Goal: Transaction & Acquisition: Purchase product/service

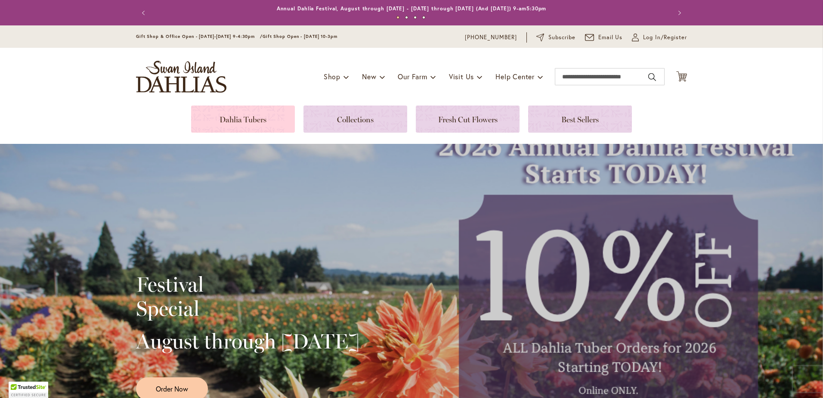
click at [248, 115] on link at bounding box center [243, 118] width 104 height 27
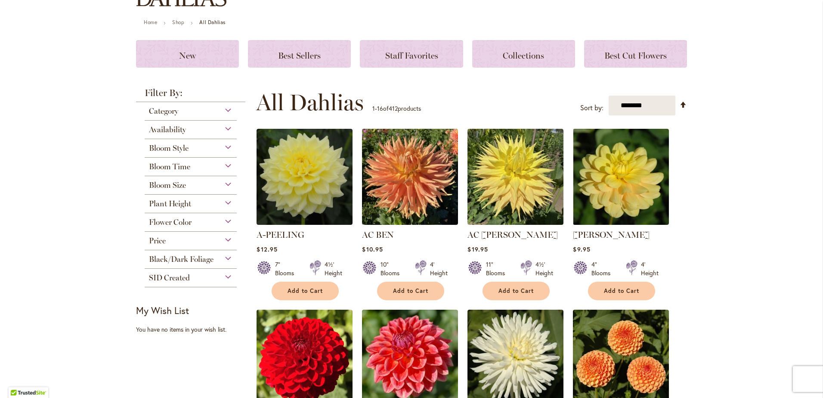
scroll to position [43, 0]
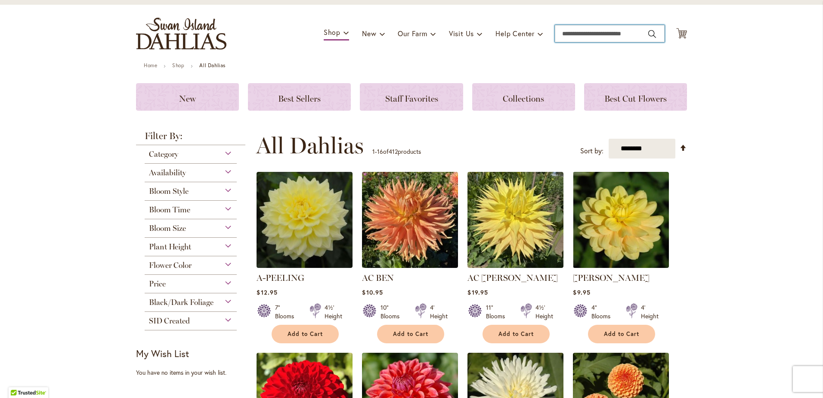
click at [614, 28] on input "Search" at bounding box center [610, 33] width 110 height 17
type input "*******"
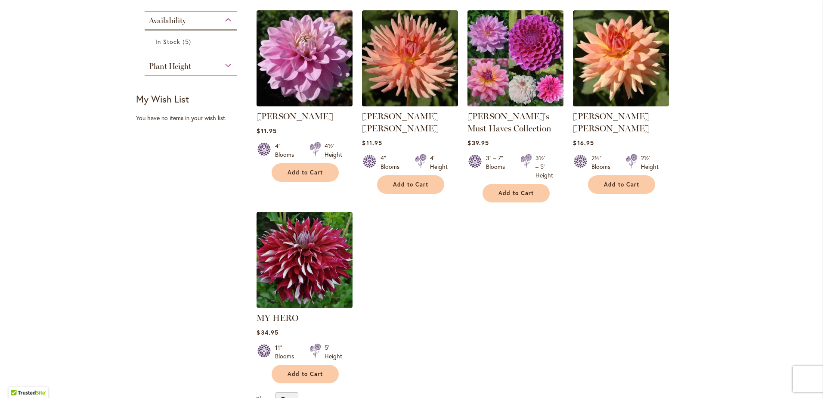
scroll to position [172, 0]
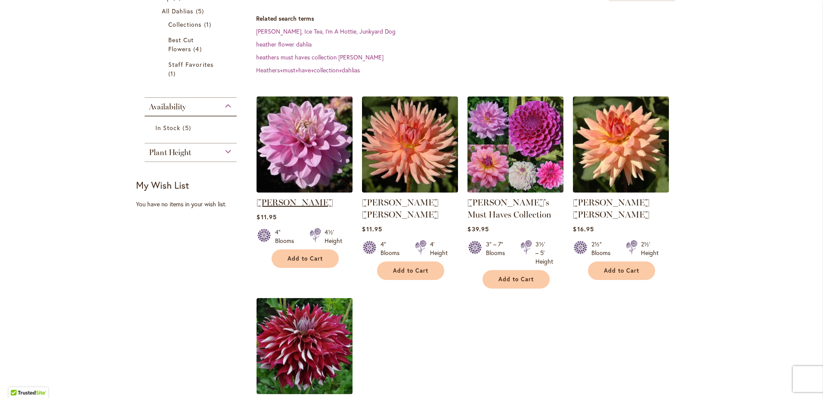
click at [315, 197] on link "[PERSON_NAME]" at bounding box center [295, 202] width 77 height 10
